Goal: Find specific page/section: Find specific page/section

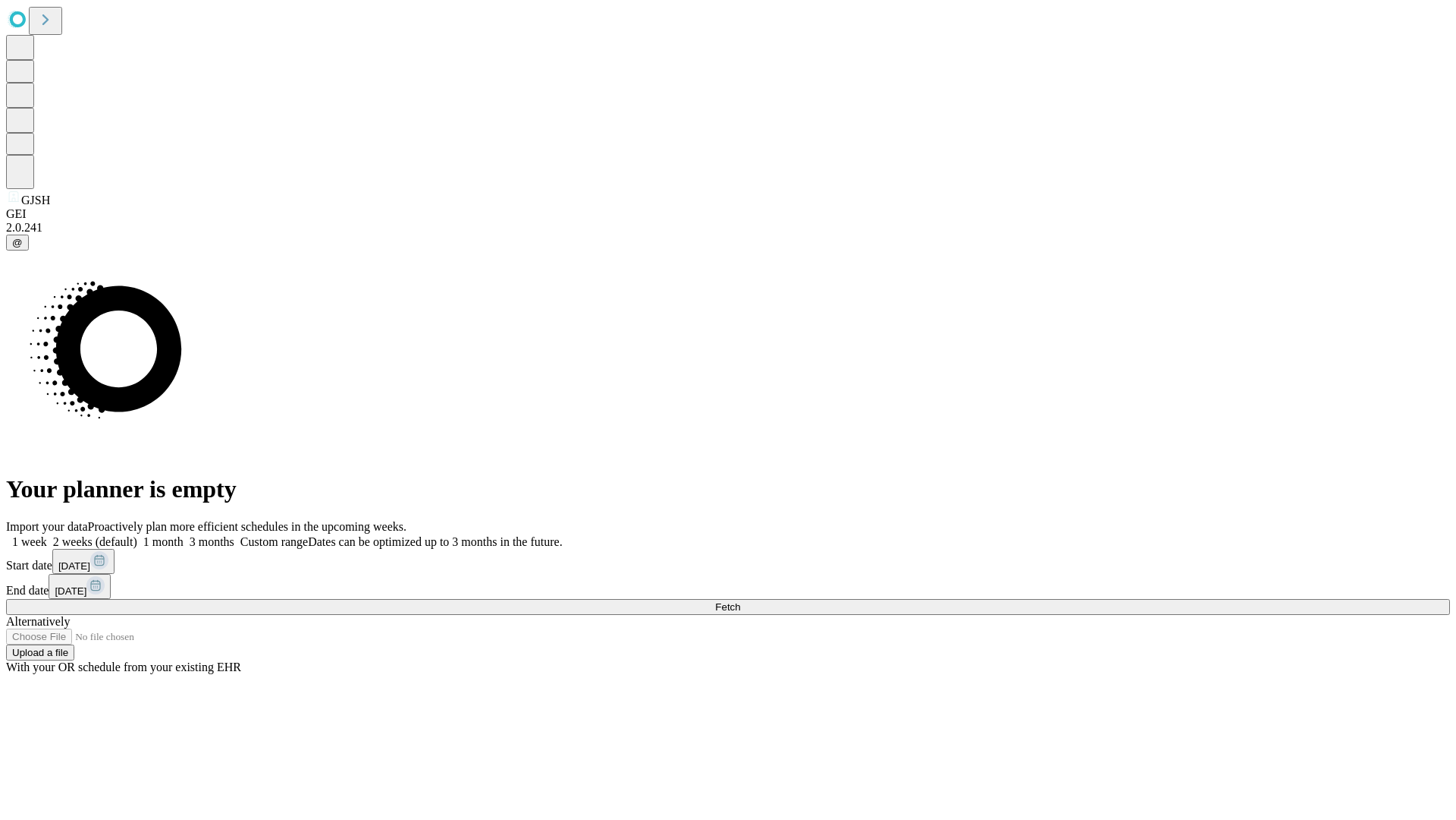
click at [741, 601] on span "Fetch" at bounding box center [728, 607] width 25 height 12
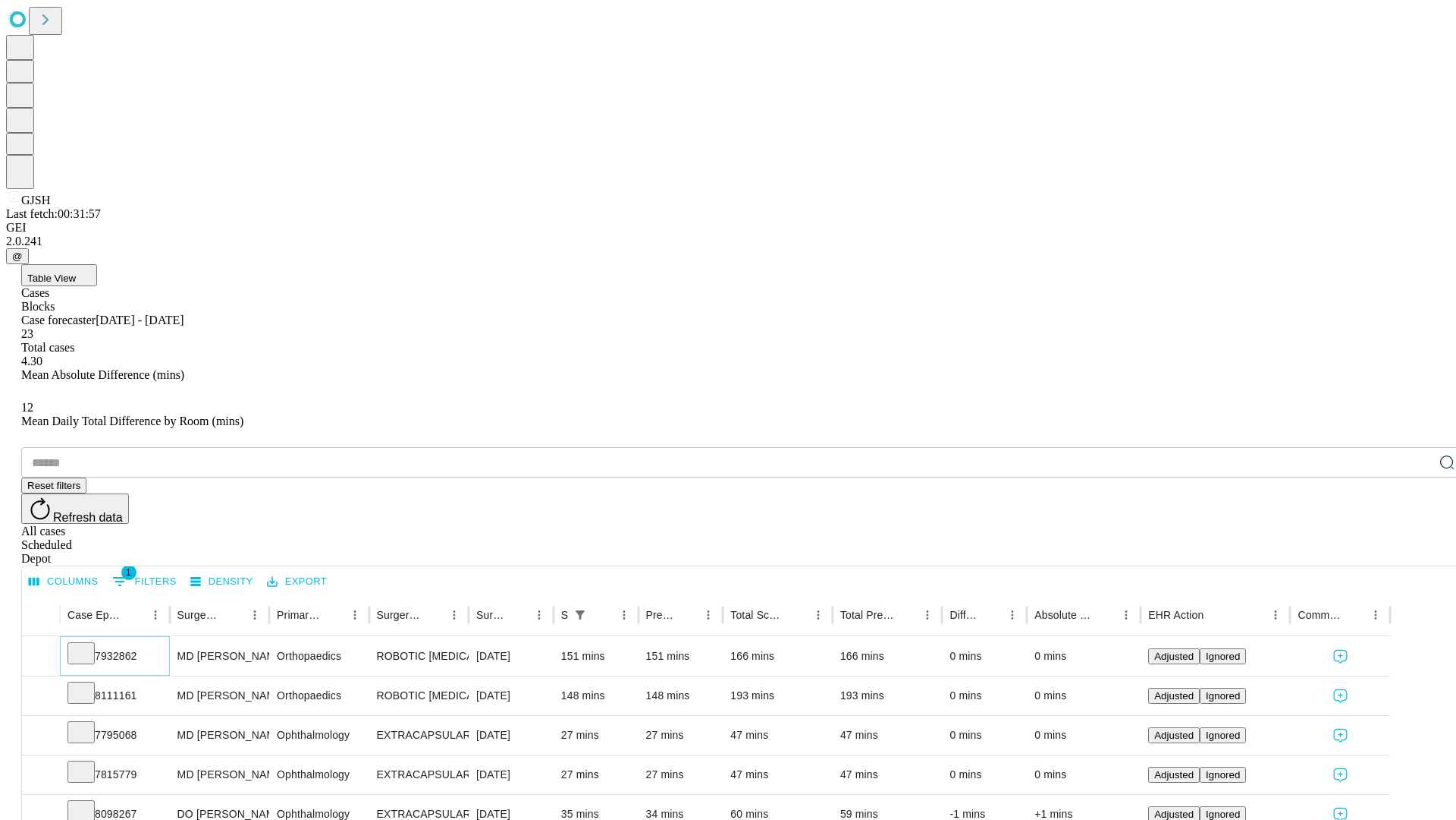
click at [89, 644] on icon at bounding box center [81, 651] width 15 height 15
